Goal: Information Seeking & Learning: Learn about a topic

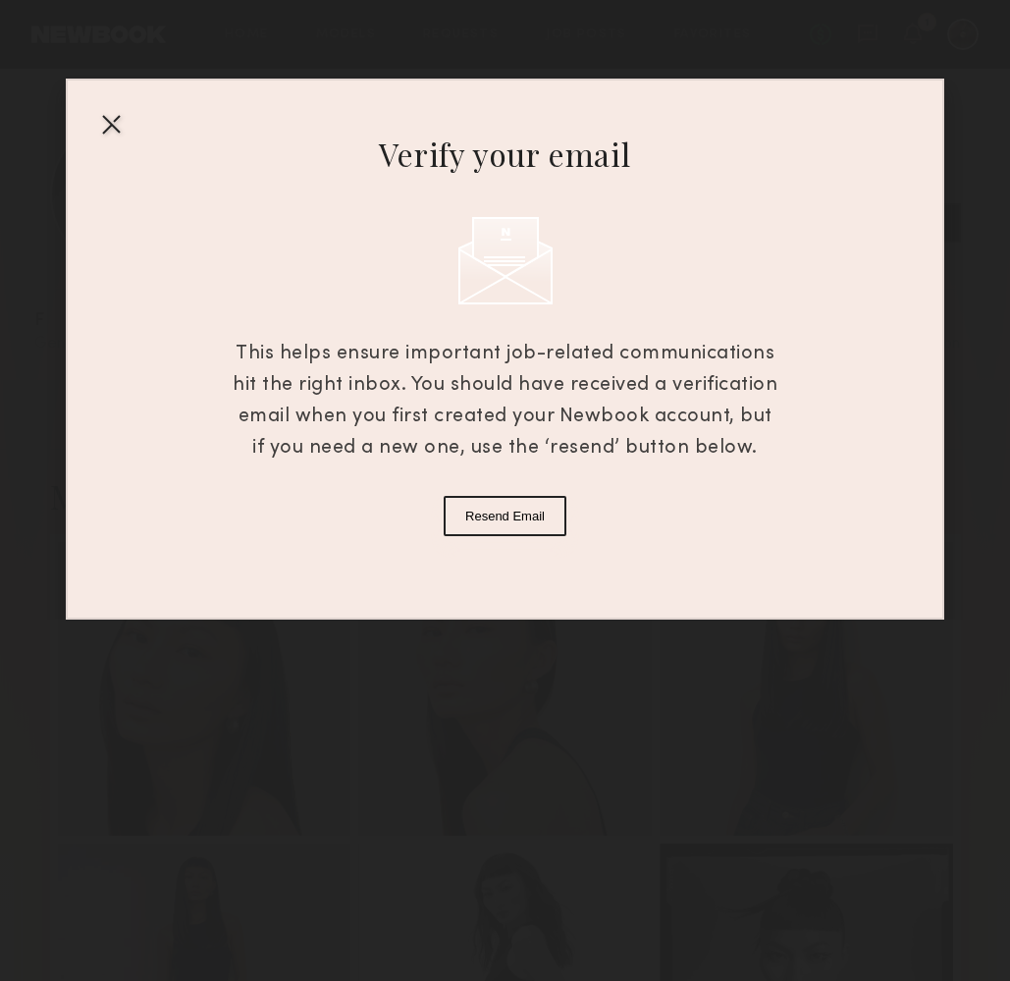
click at [515, 527] on button "Resend Email" at bounding box center [505, 516] width 123 height 40
click at [109, 126] on div at bounding box center [110, 123] width 31 height 31
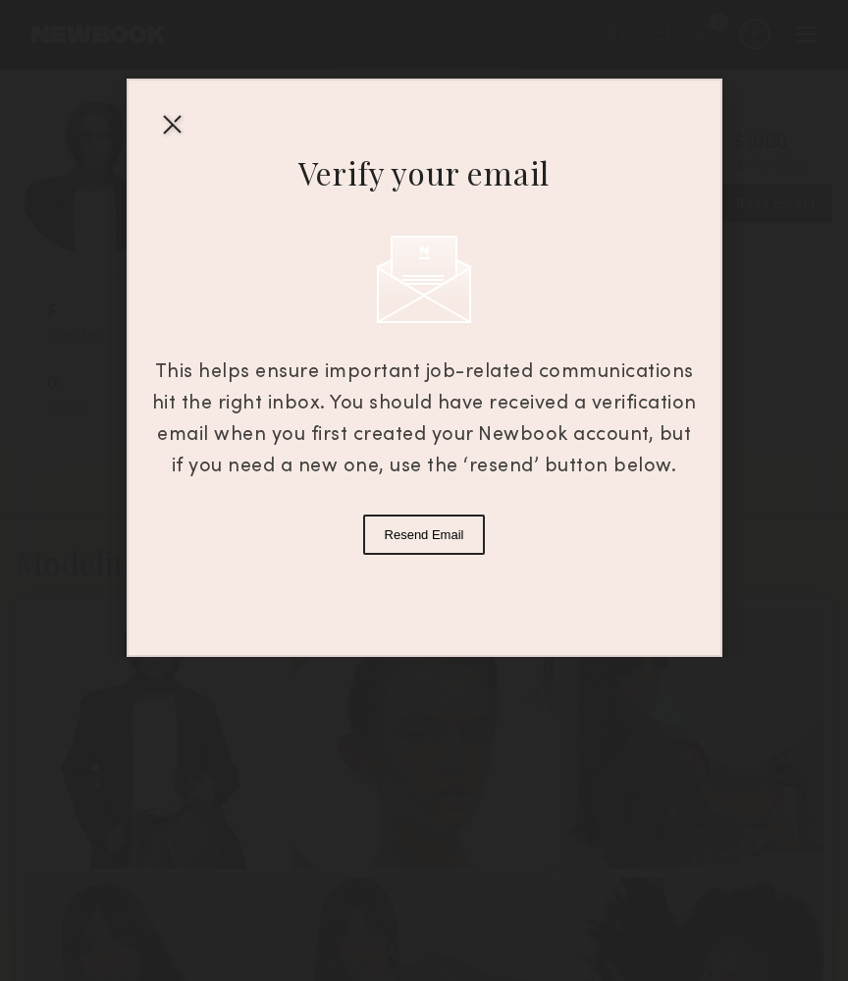
click at [178, 120] on div at bounding box center [171, 123] width 31 height 31
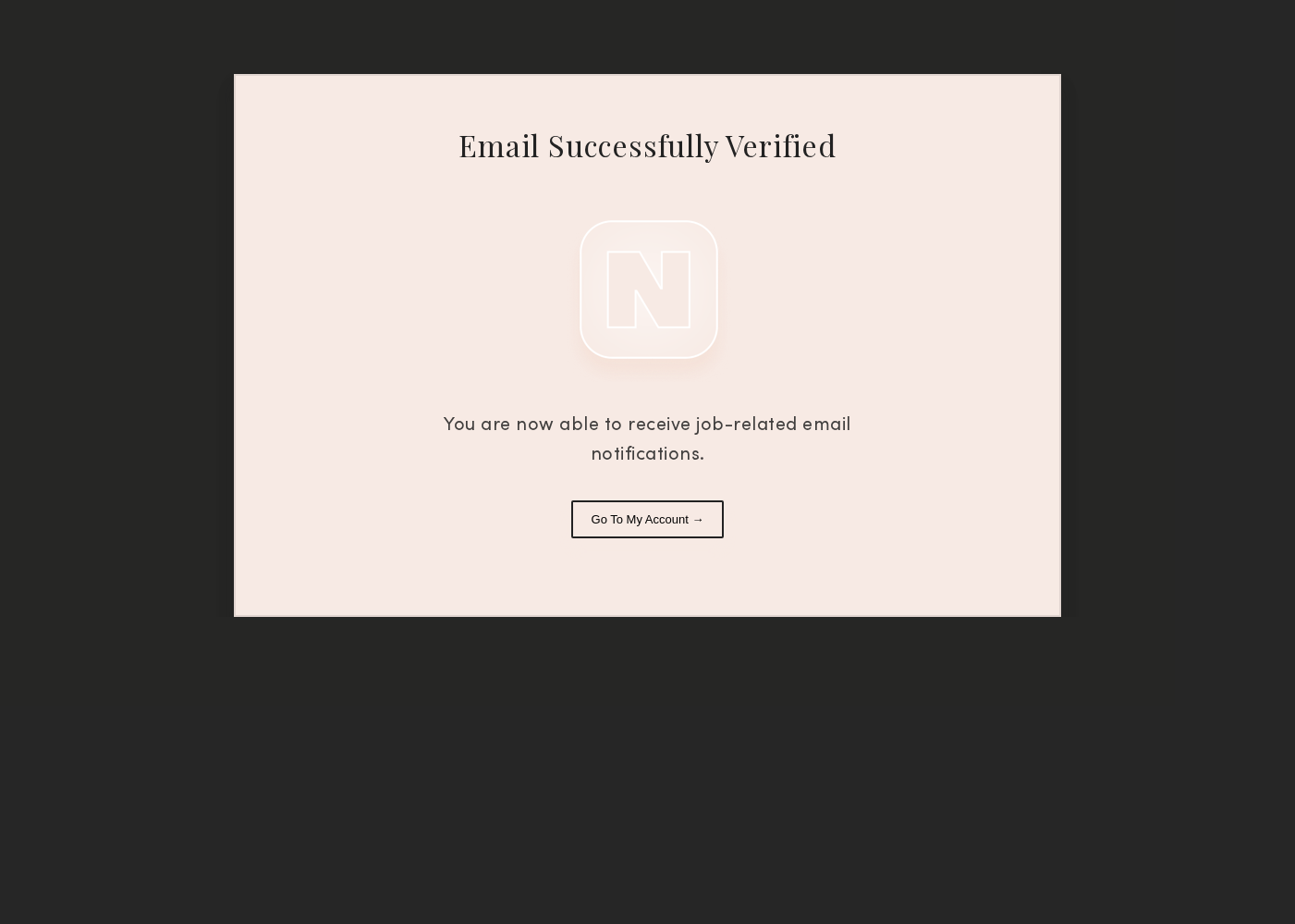
click at [700, 513] on button "Go To My Account →" at bounding box center [648, 519] width 154 height 38
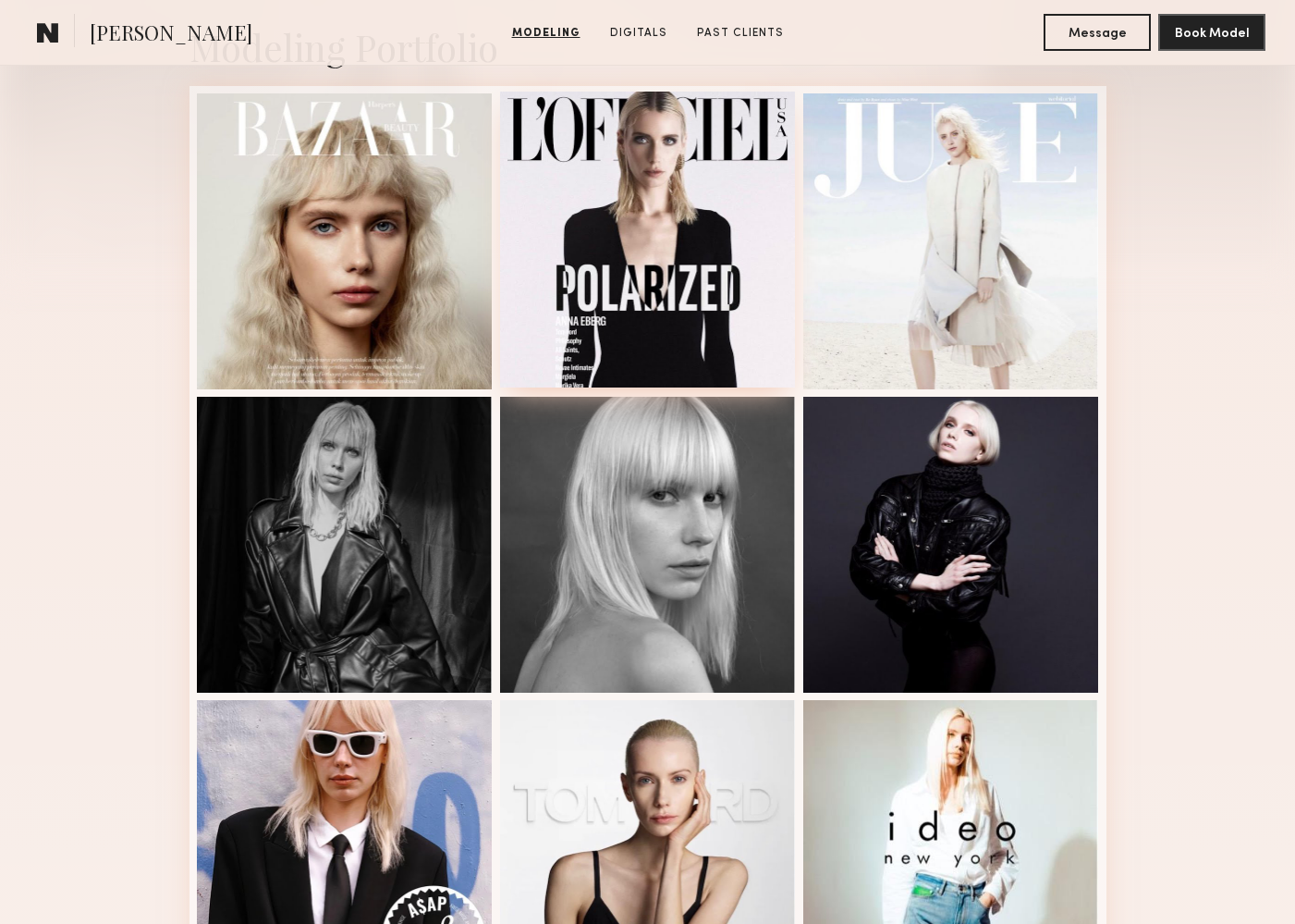
scroll to position [447, 0]
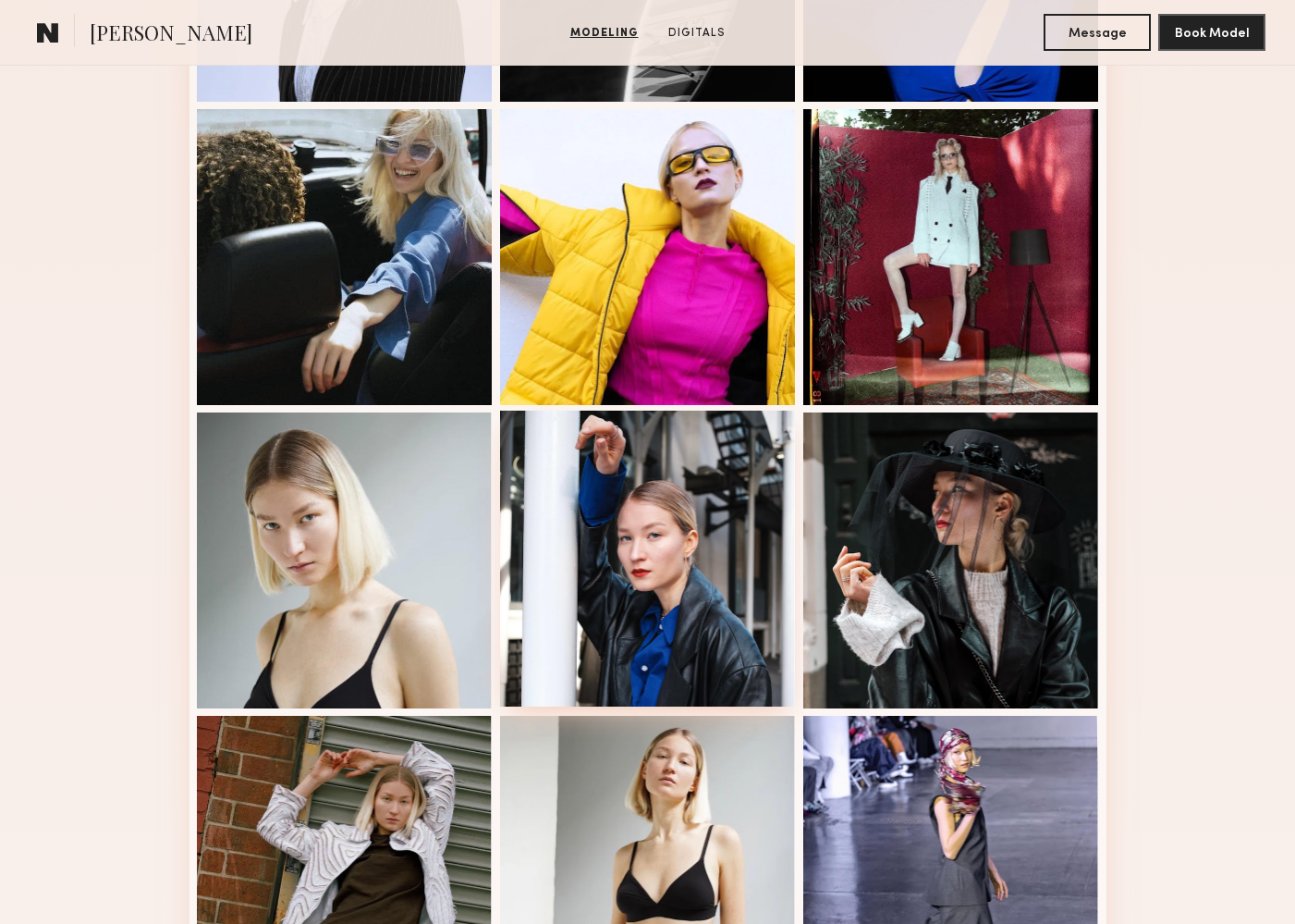
scroll to position [981, 0]
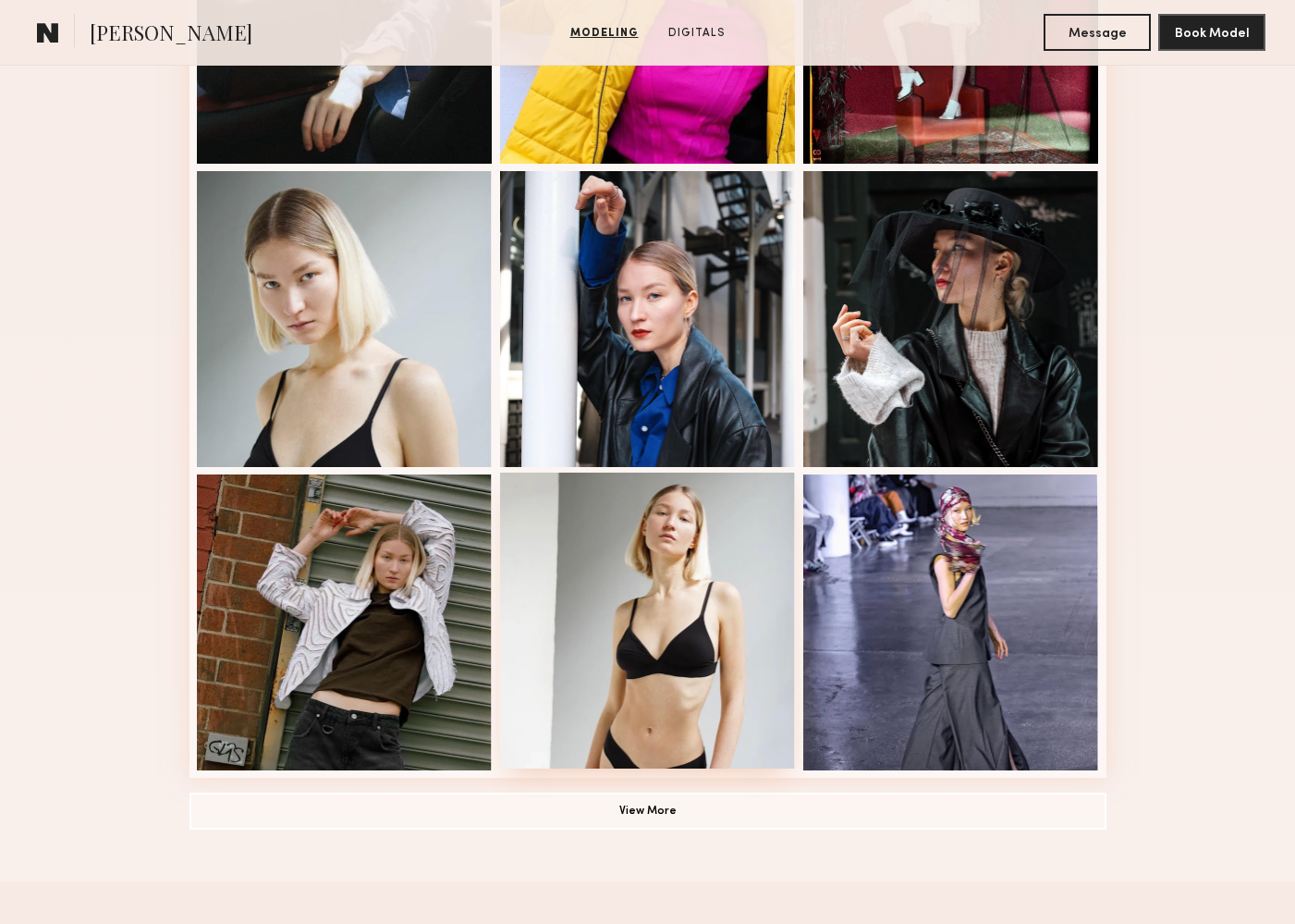
click at [697, 560] on div at bounding box center [648, 621] width 296 height 296
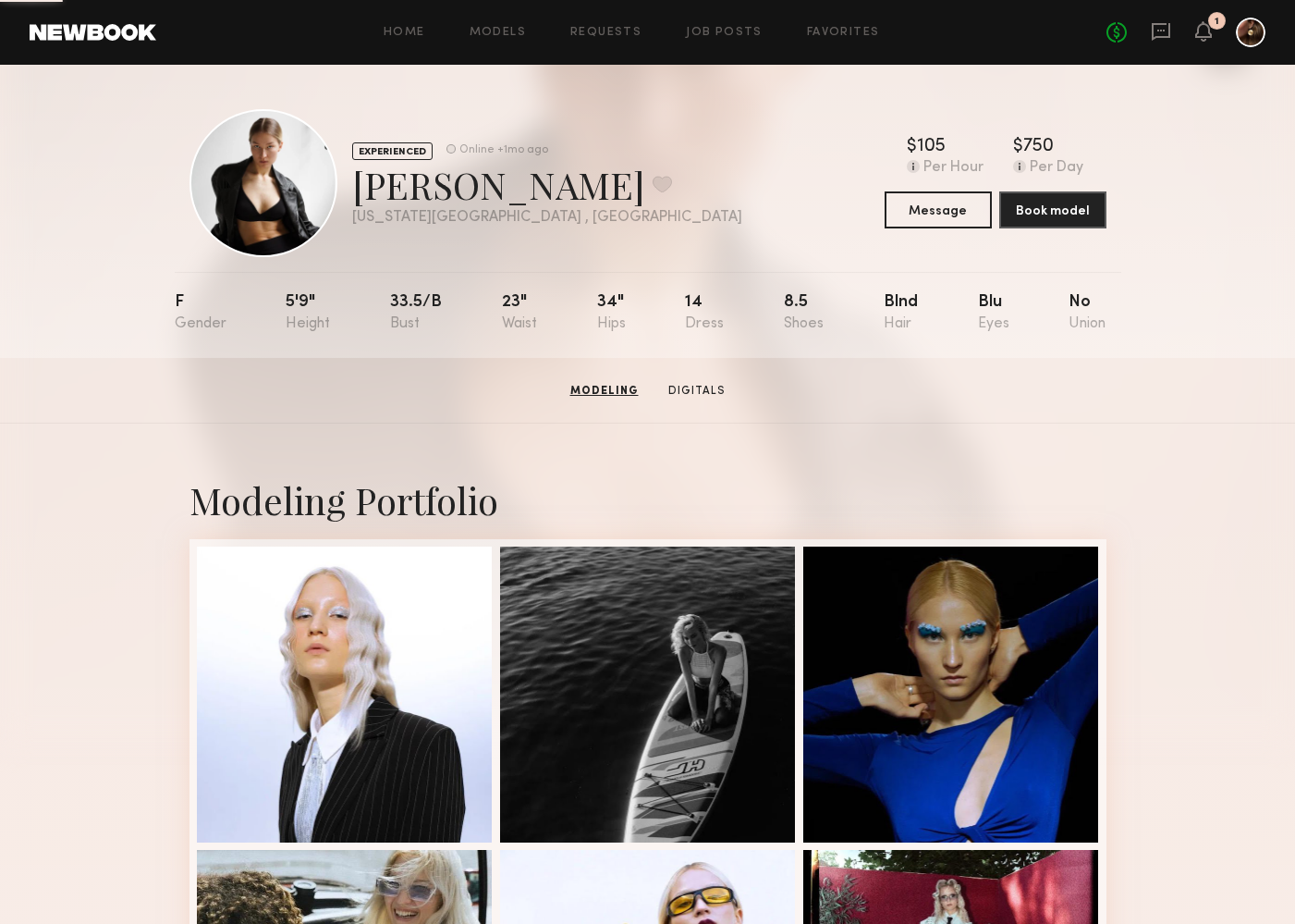
scroll to position [0, 0]
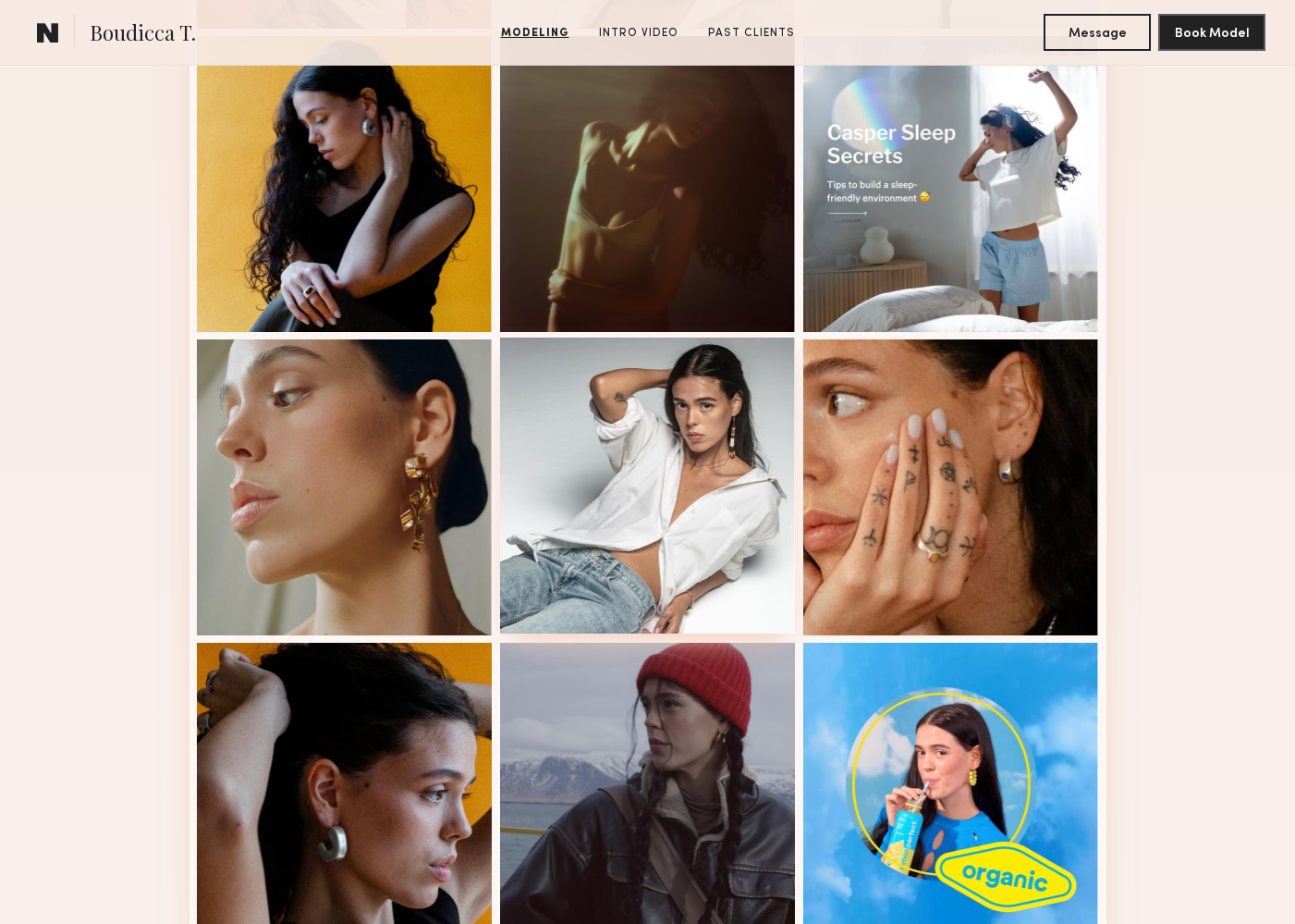
scroll to position [795, 0]
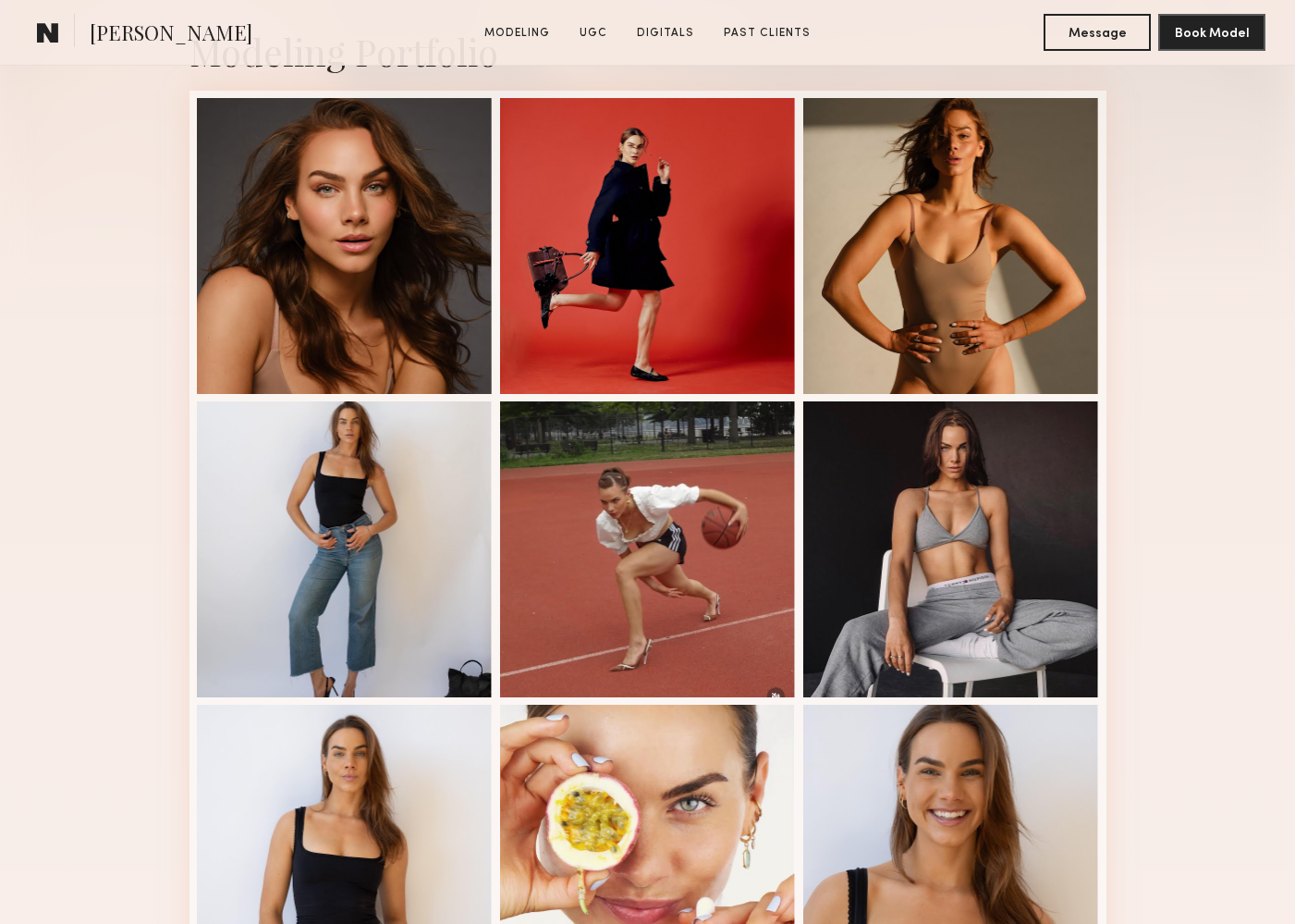
scroll to position [460, 0]
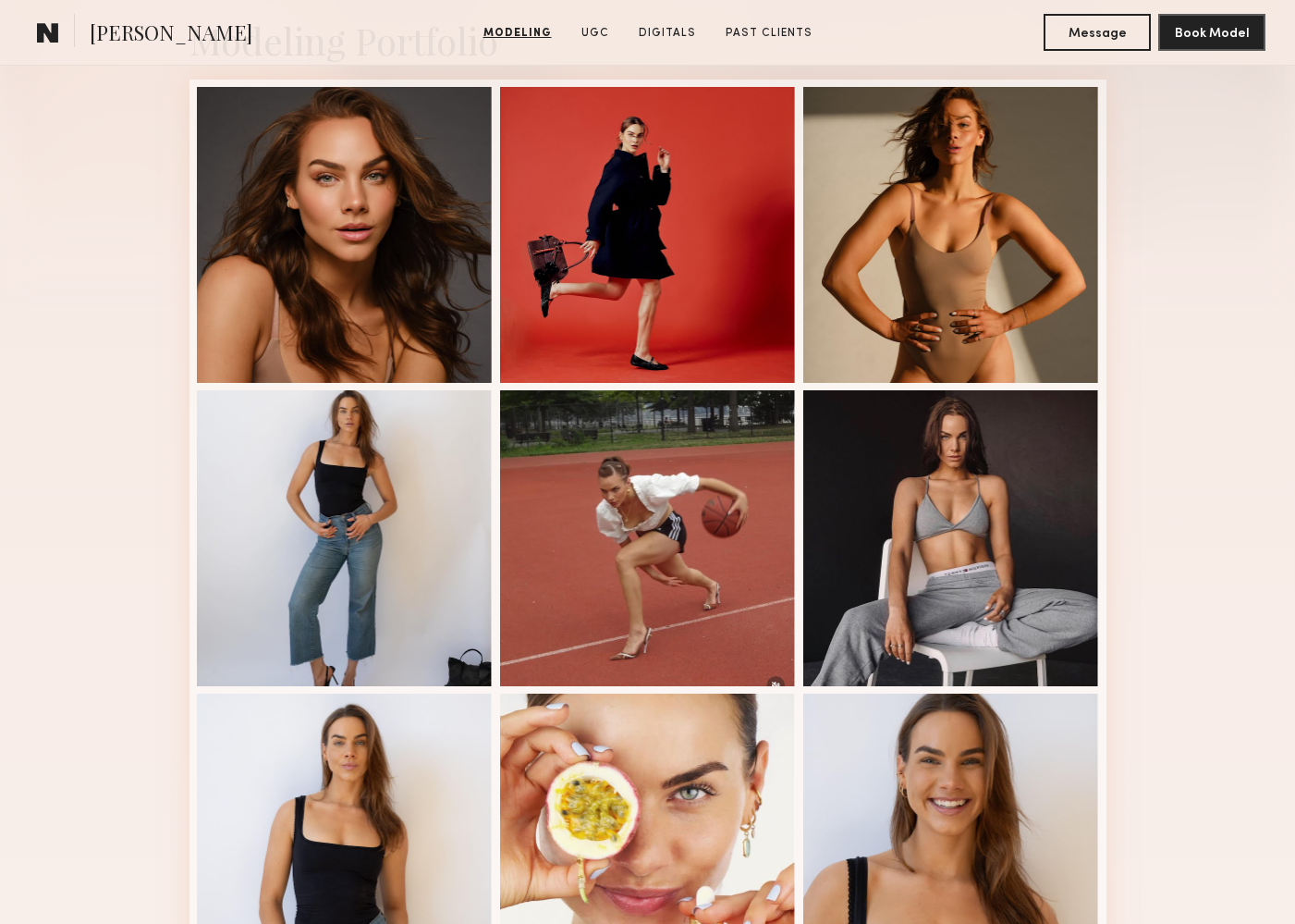
click at [71, 157] on div "Modeling Portfolio View More" at bounding box center [647, 684] width 1295 height 1439
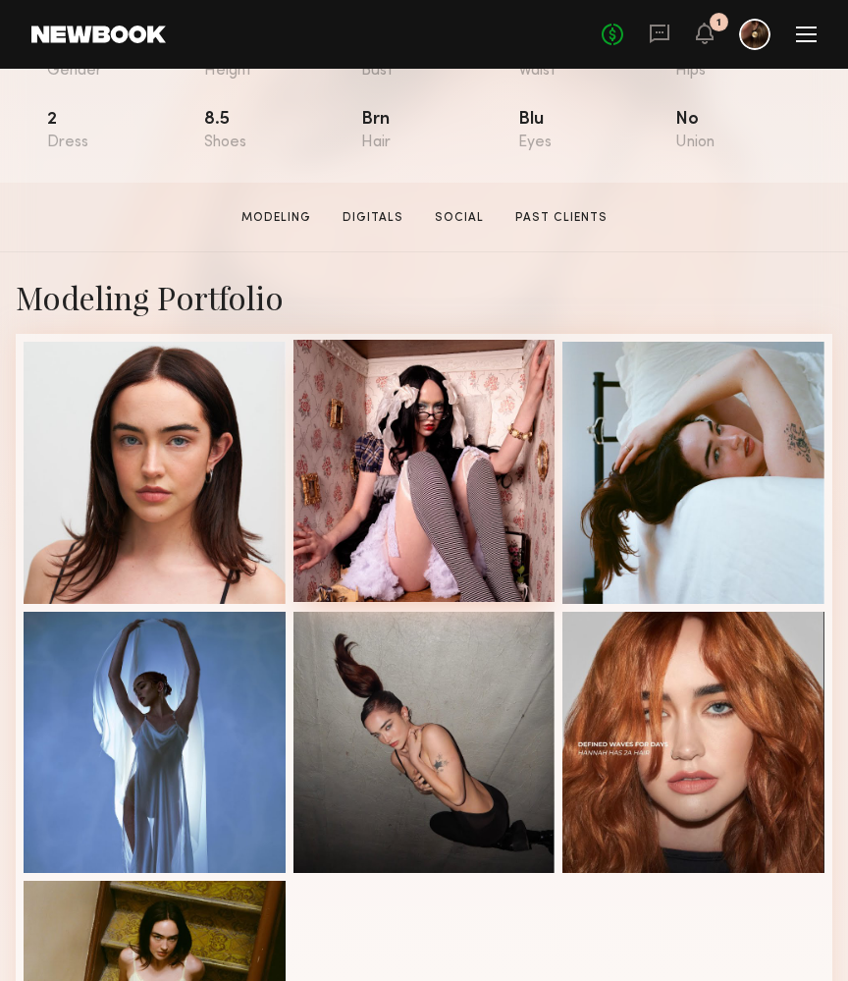
scroll to position [267, 0]
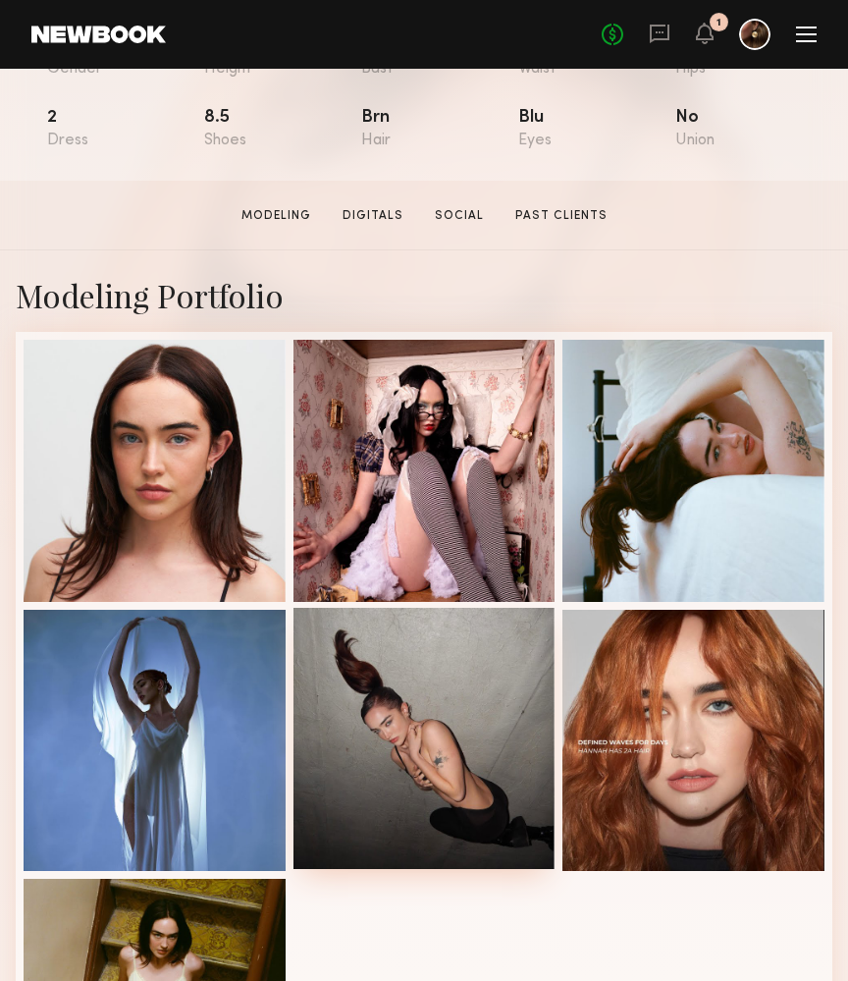
click at [398, 668] on div at bounding box center [424, 739] width 262 height 262
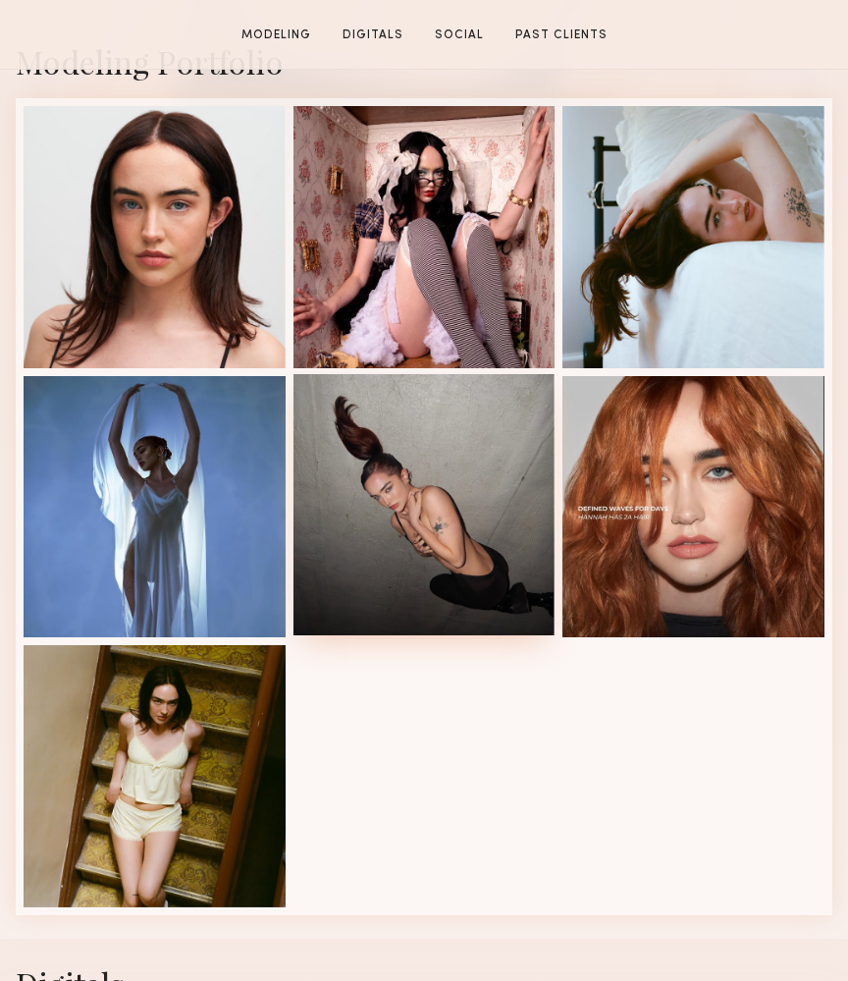
scroll to position [502, 0]
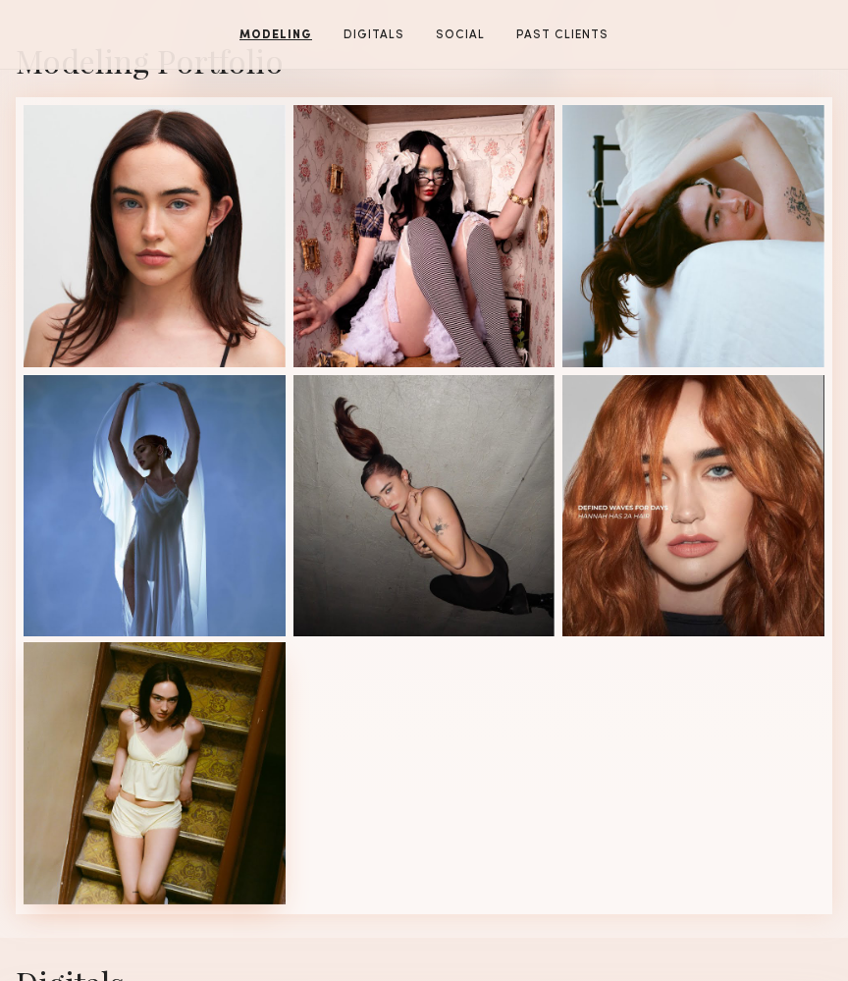
click at [213, 726] on div at bounding box center [155, 773] width 262 height 262
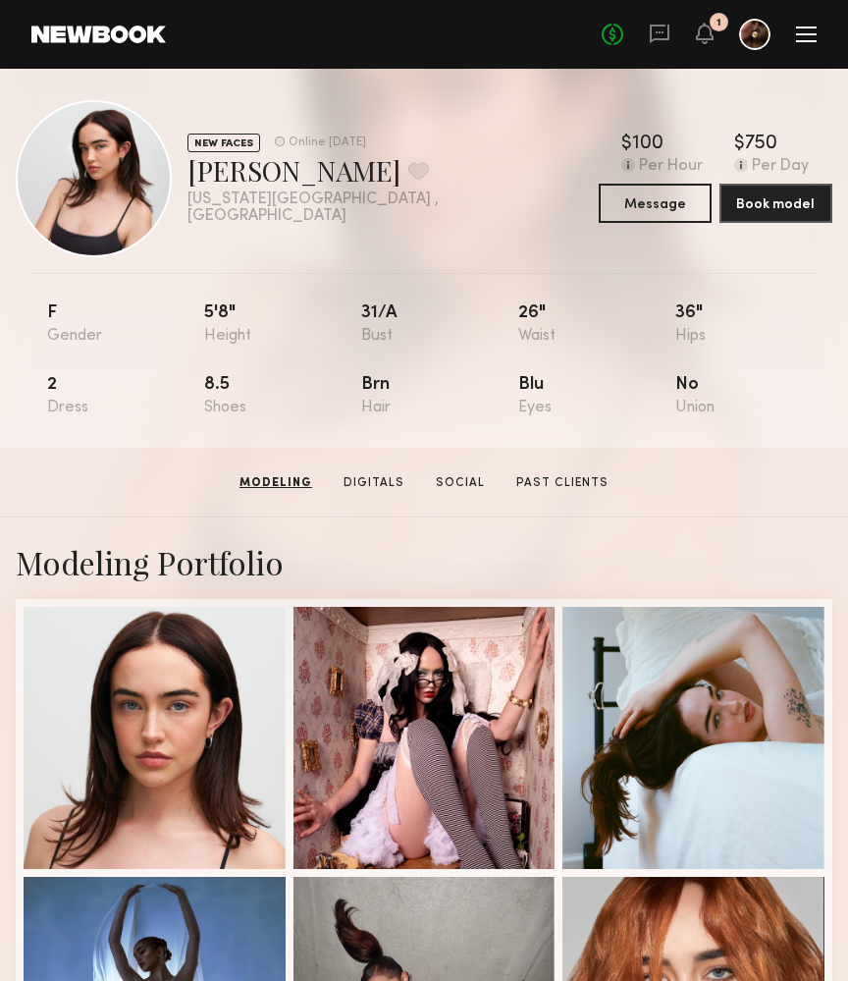
scroll to position [0, 0]
click at [567, 531] on div "Modeling Portfolio" at bounding box center [424, 978] width 817 height 922
